Goal: Task Accomplishment & Management: Use online tool/utility

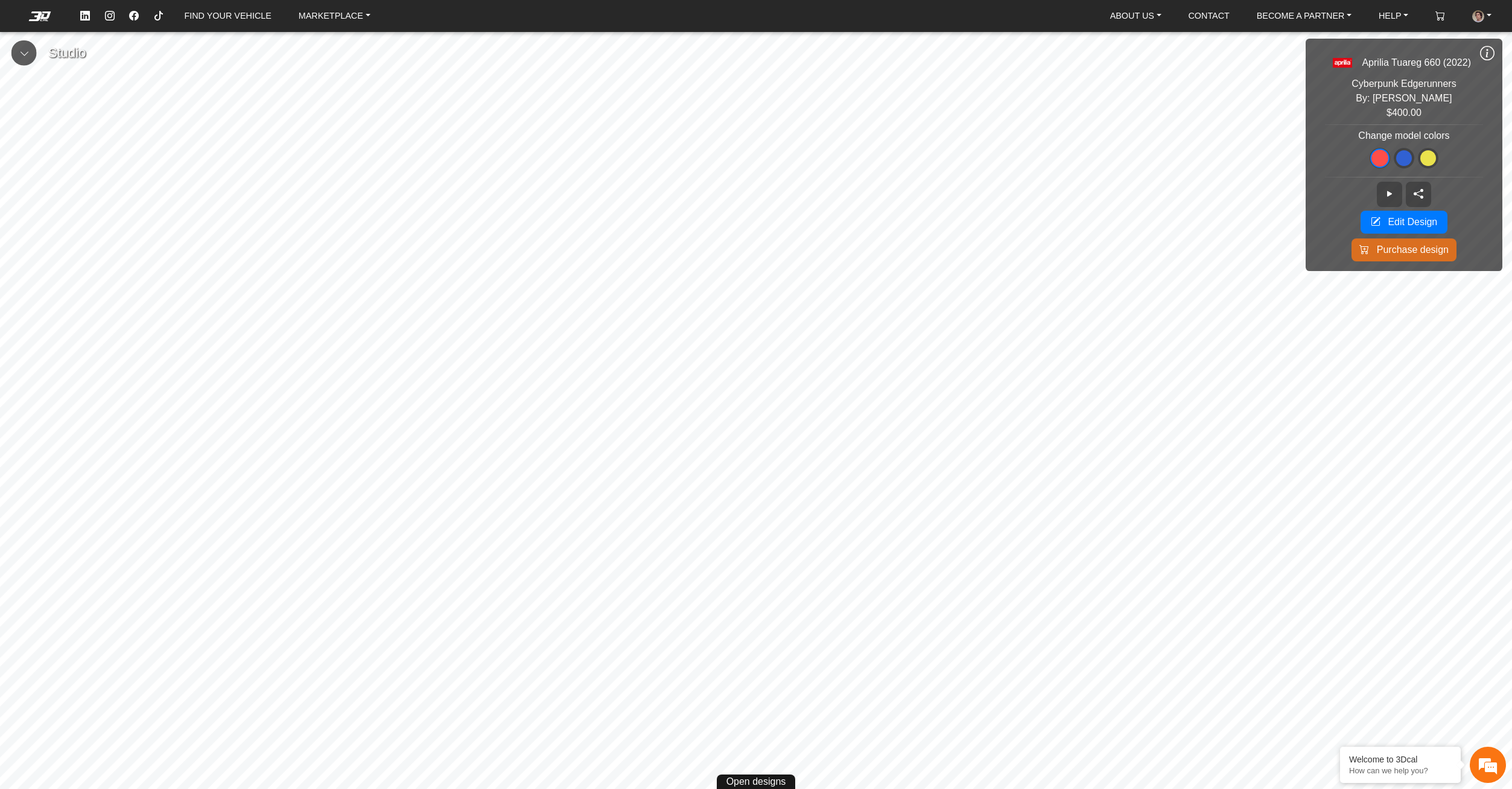
click at [312, 23] on link "MARKETPLACE" at bounding box center [335, 16] width 82 height 21
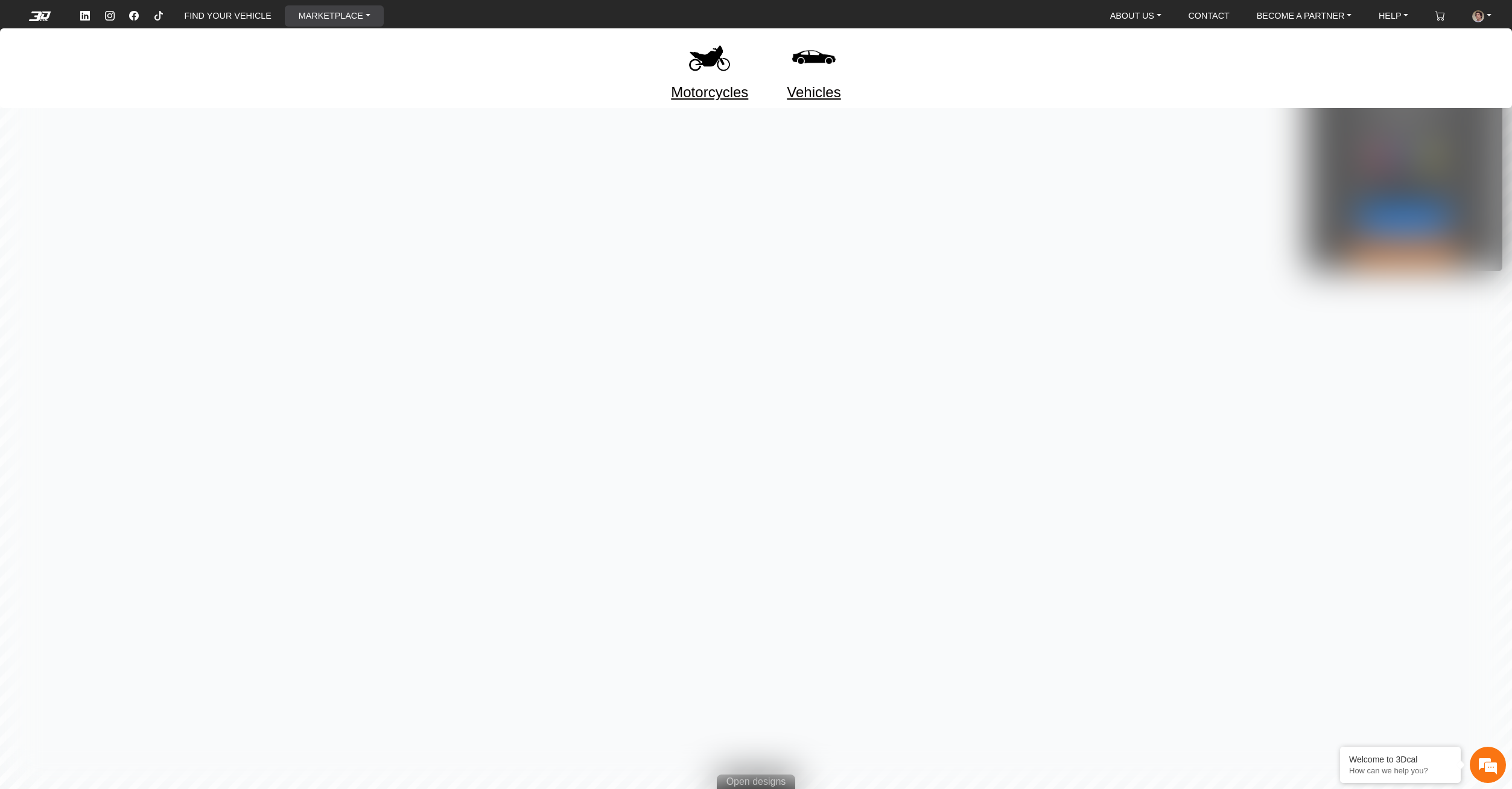
click at [706, 101] on link "Motorcycles" at bounding box center [710, 92] width 77 height 21
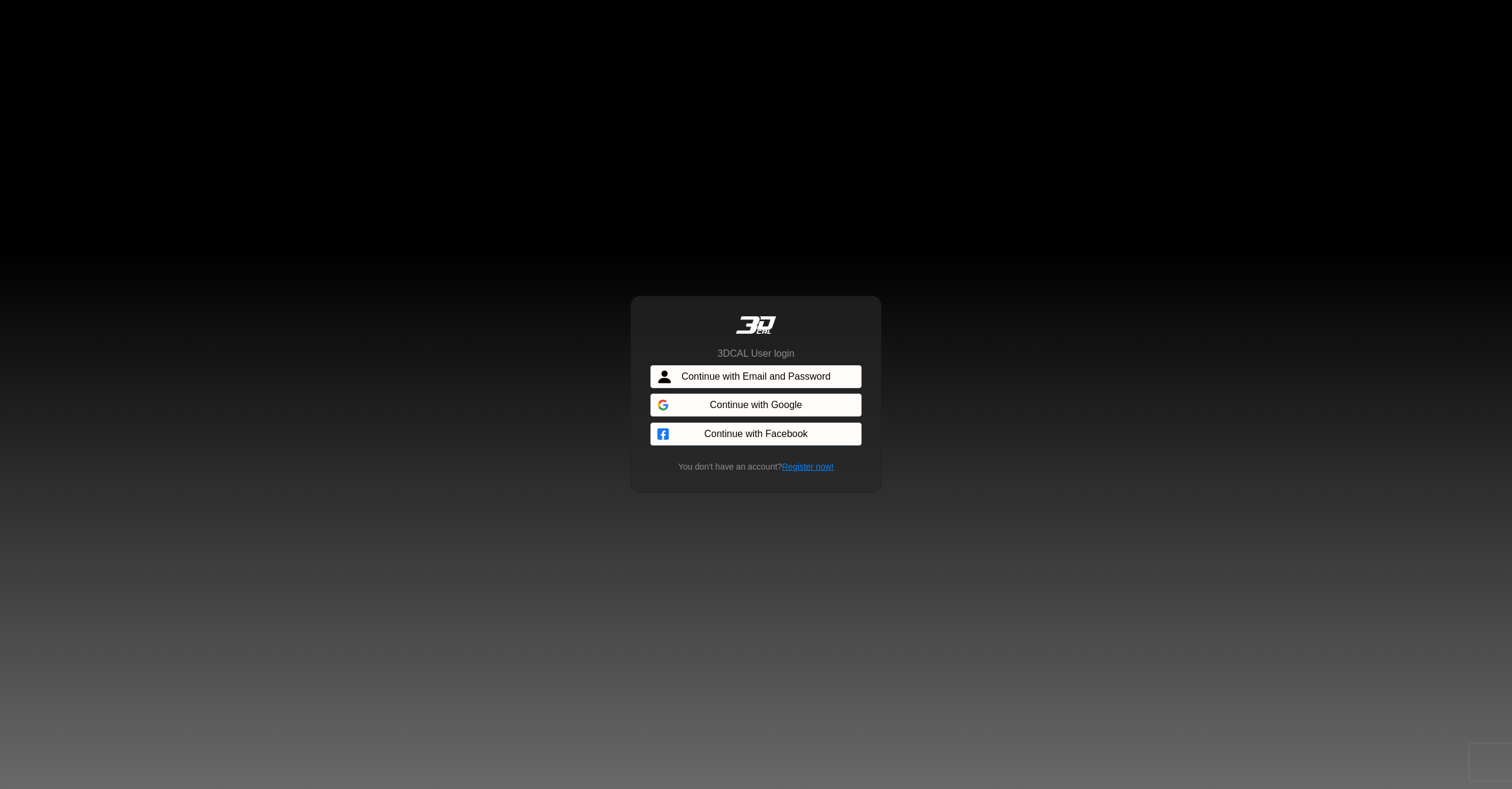
click at [762, 374] on span "Continue with Email and Password" at bounding box center [755, 377] width 149 height 15
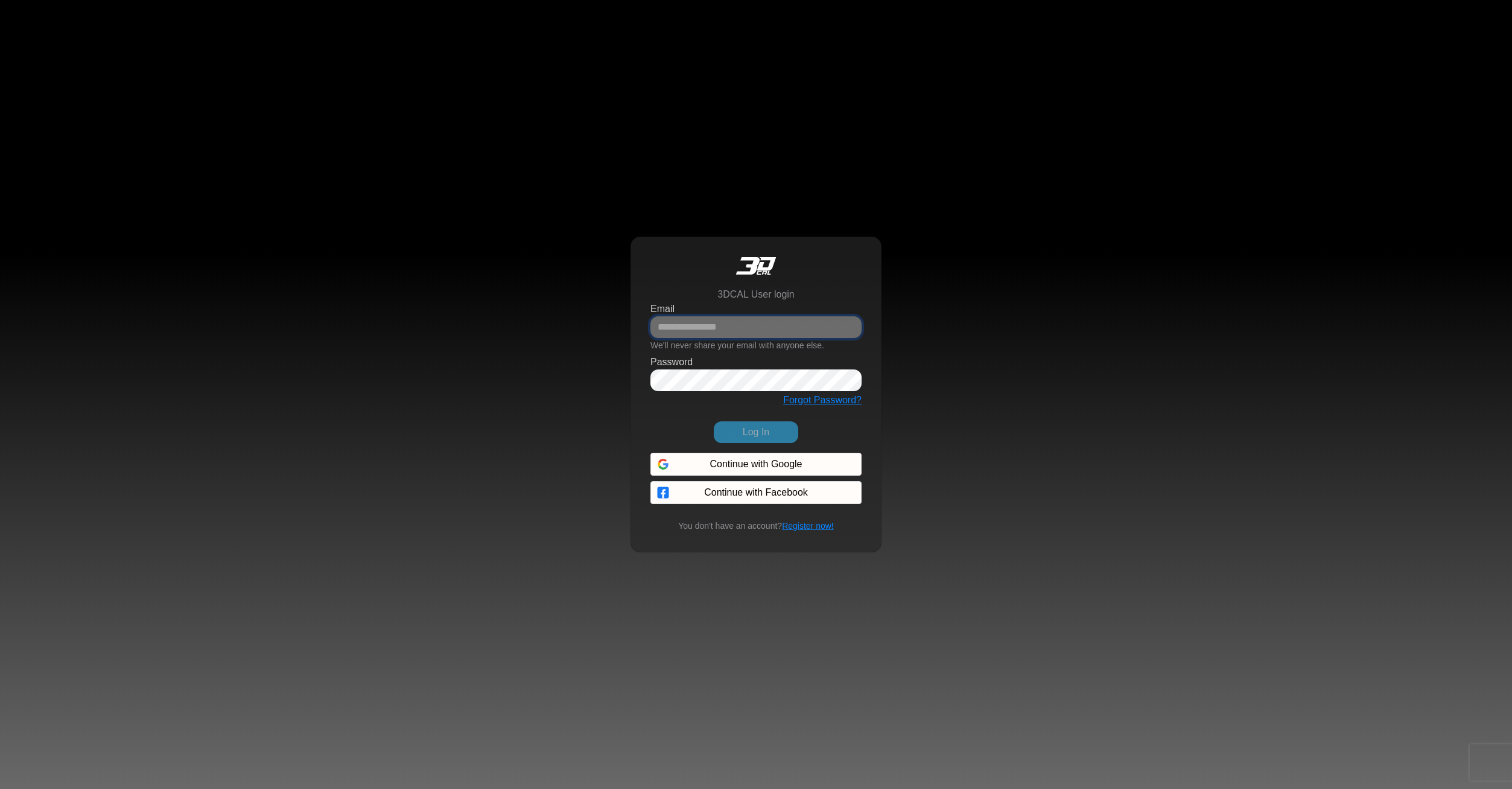
click at [709, 328] on input "Email" at bounding box center [755, 327] width 211 height 21
paste input "**********"
type input "**********"
click at [772, 439] on button "Log In" at bounding box center [756, 432] width 84 height 21
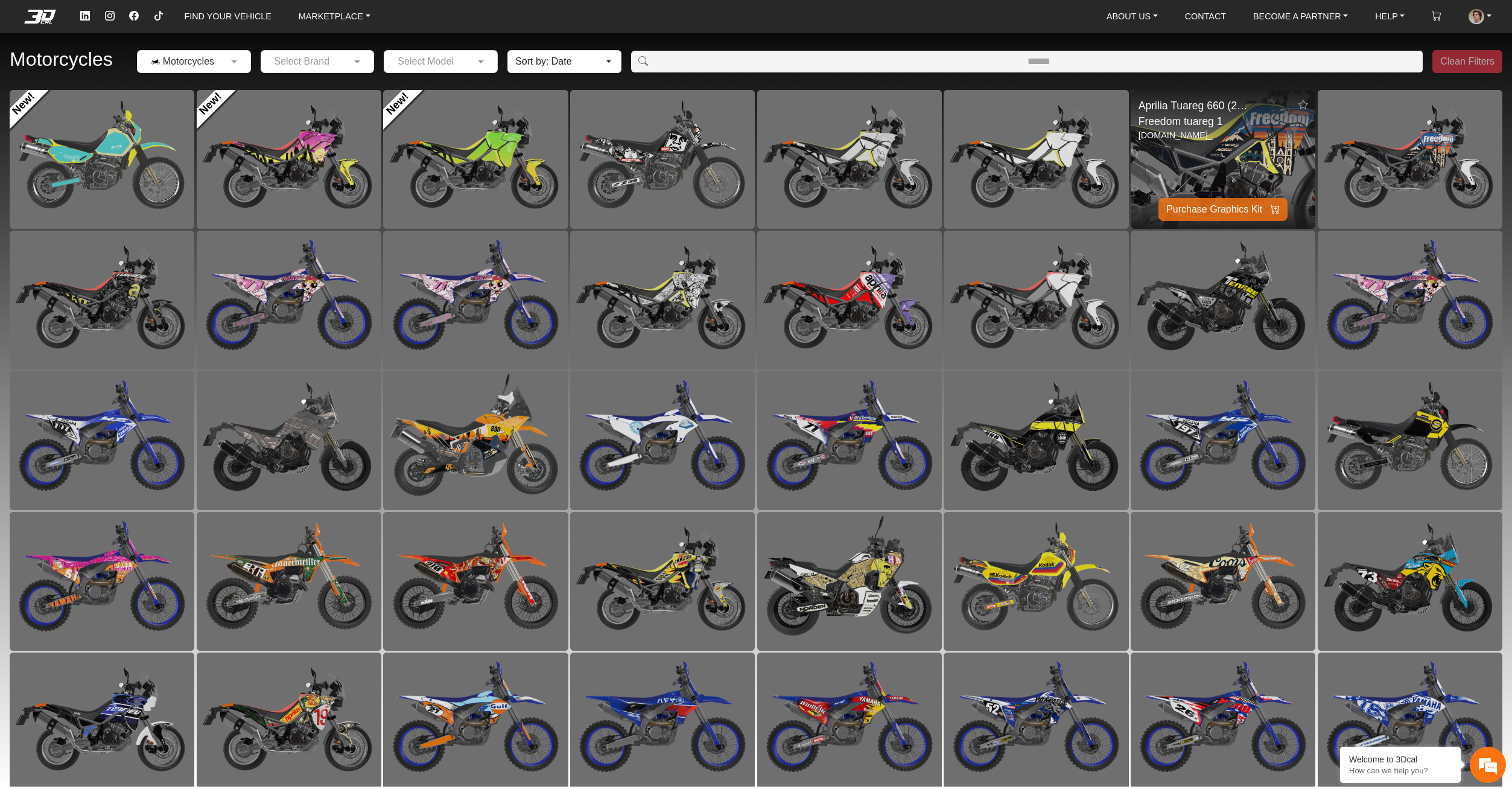
click at [1201, 168] on img at bounding box center [1223, 159] width 370 height 278
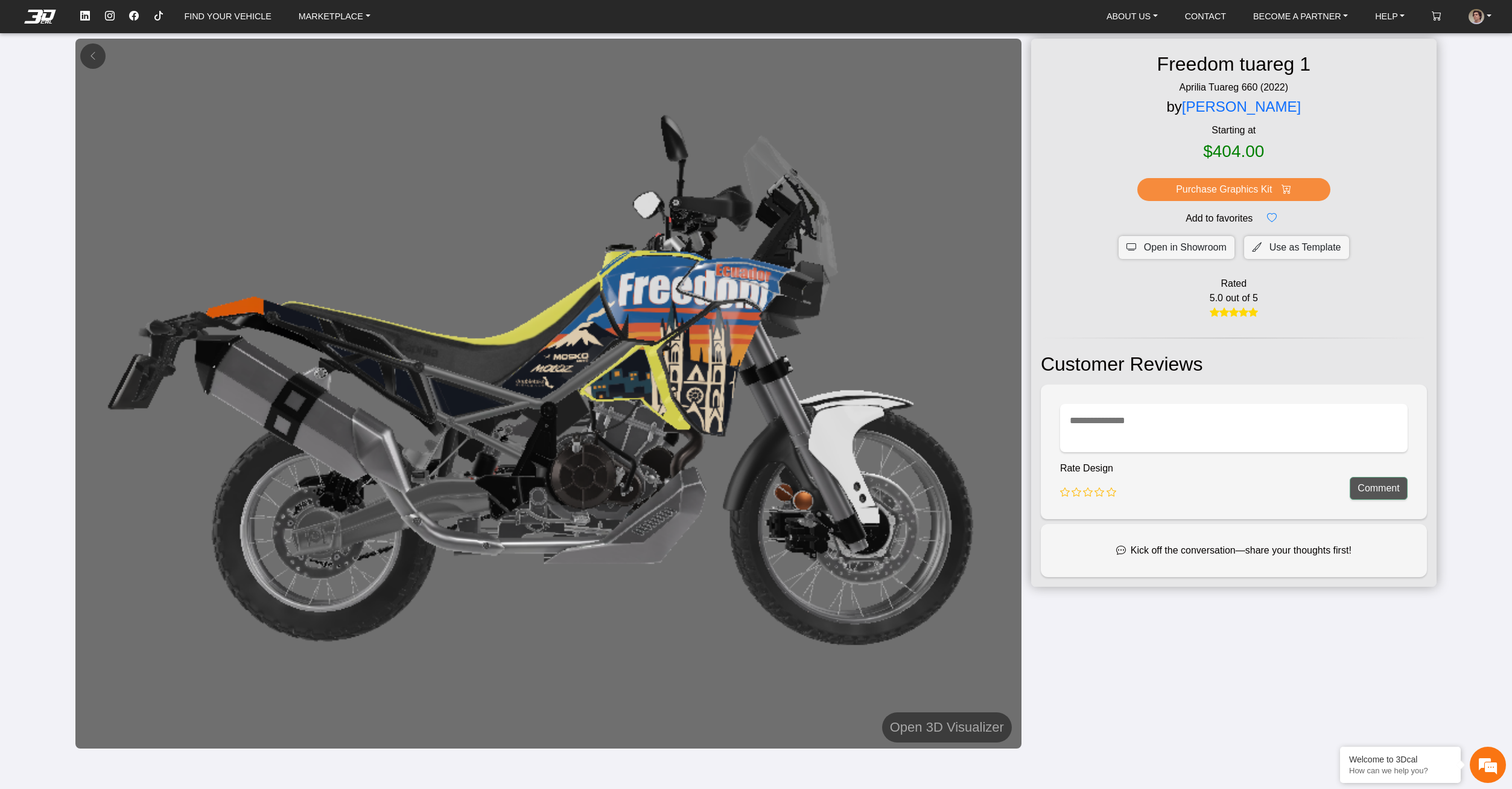
click at [1171, 217] on div "Add to favorites" at bounding box center [1234, 219] width 386 height 19
click at [1171, 246] on span "Open in Showroom" at bounding box center [1186, 247] width 83 height 15
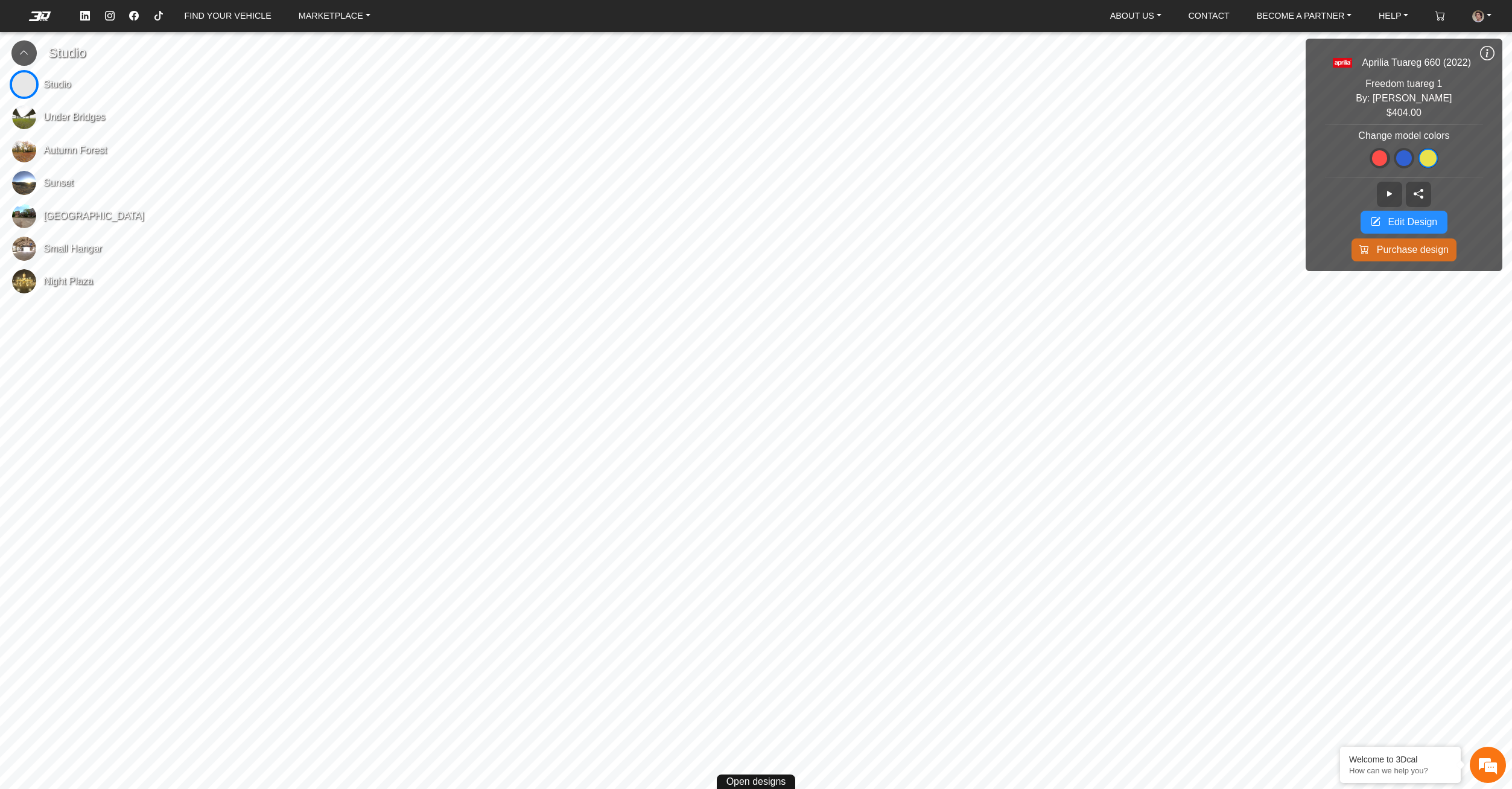
click at [1420, 220] on span "Edit Design" at bounding box center [1412, 222] width 50 height 15
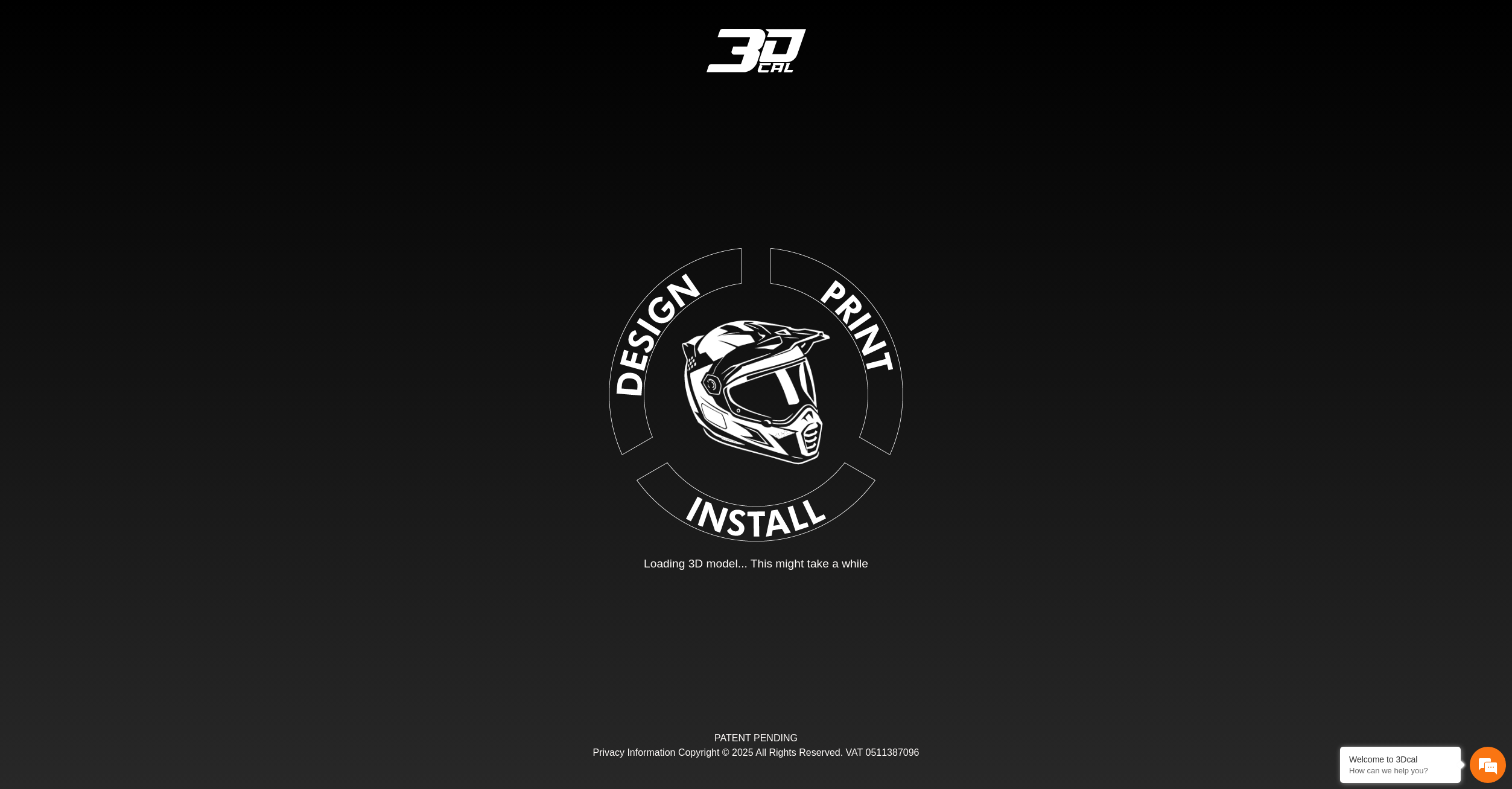
type input "*"
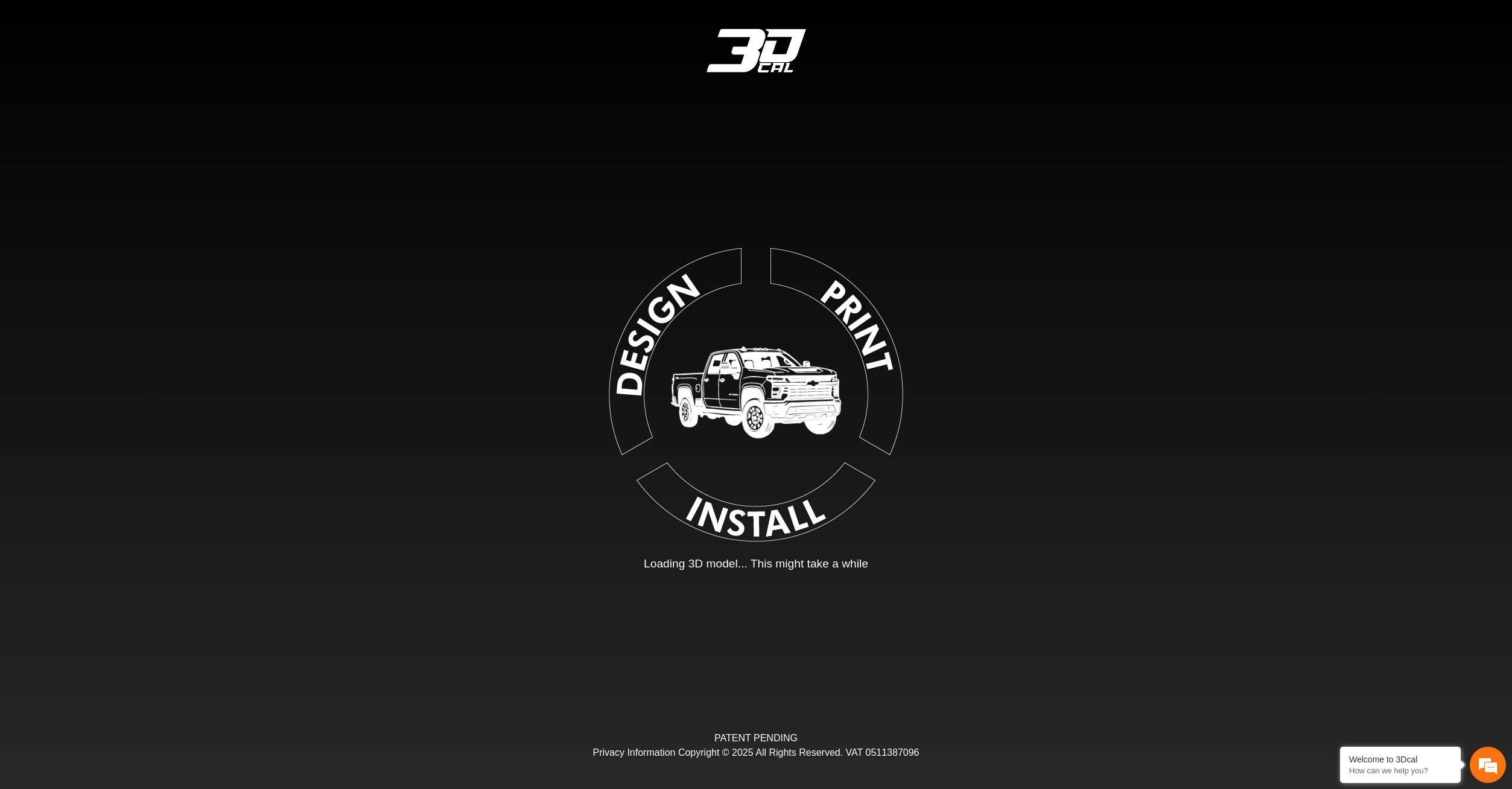
type input "*"
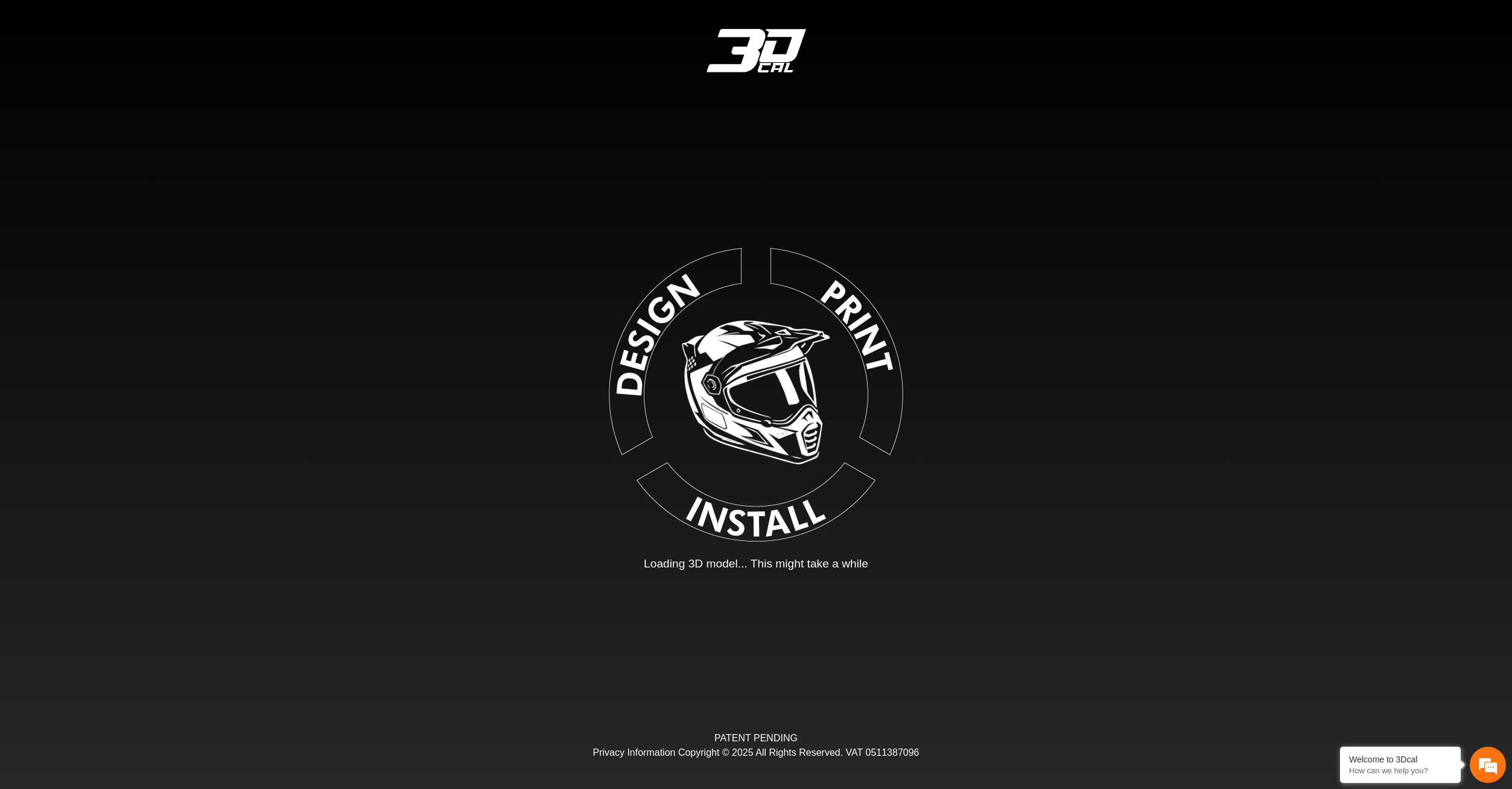
type input "*"
